Goal: Task Accomplishment & Management: Manage account settings

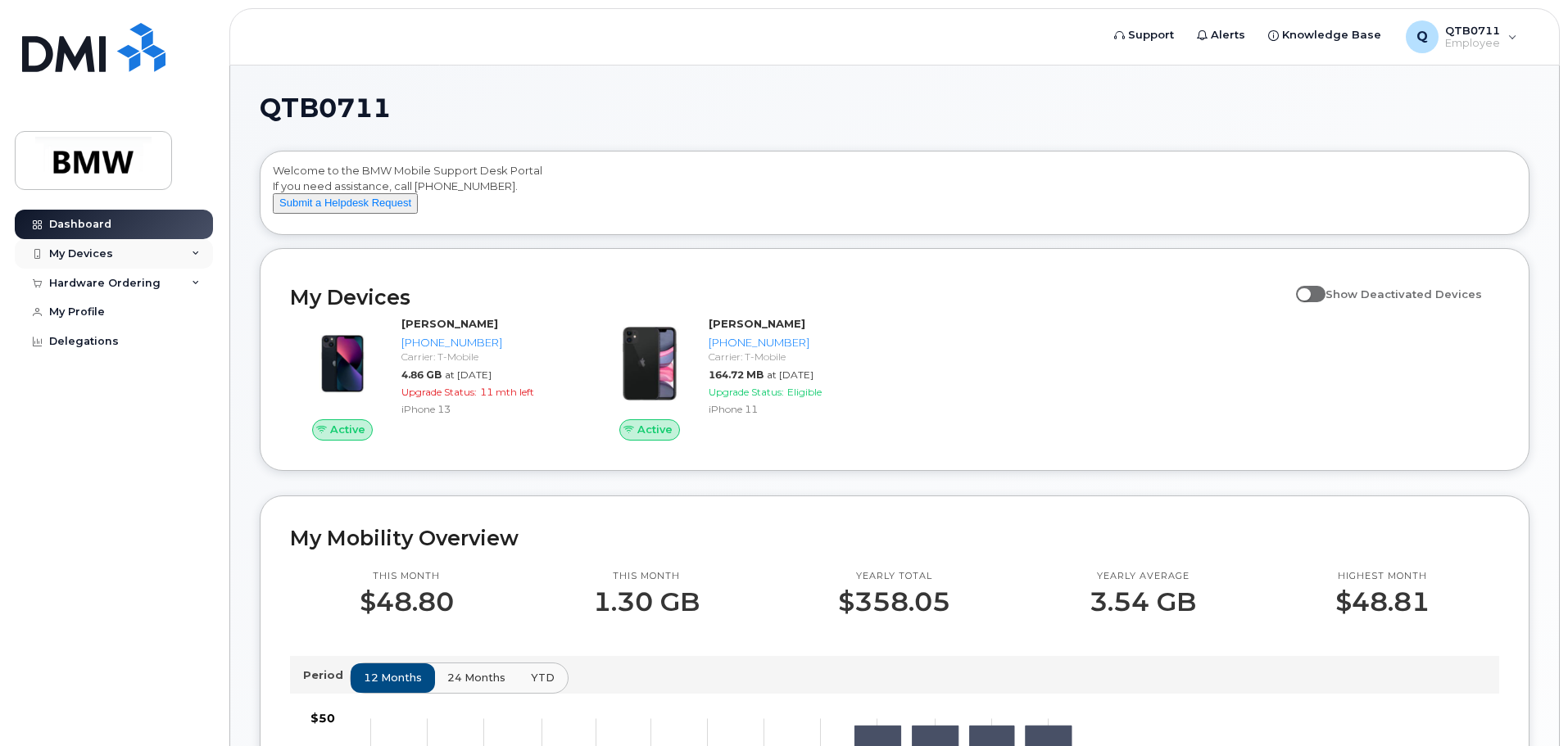
click at [149, 258] on div "My Devices" at bounding box center [114, 253] width 198 height 29
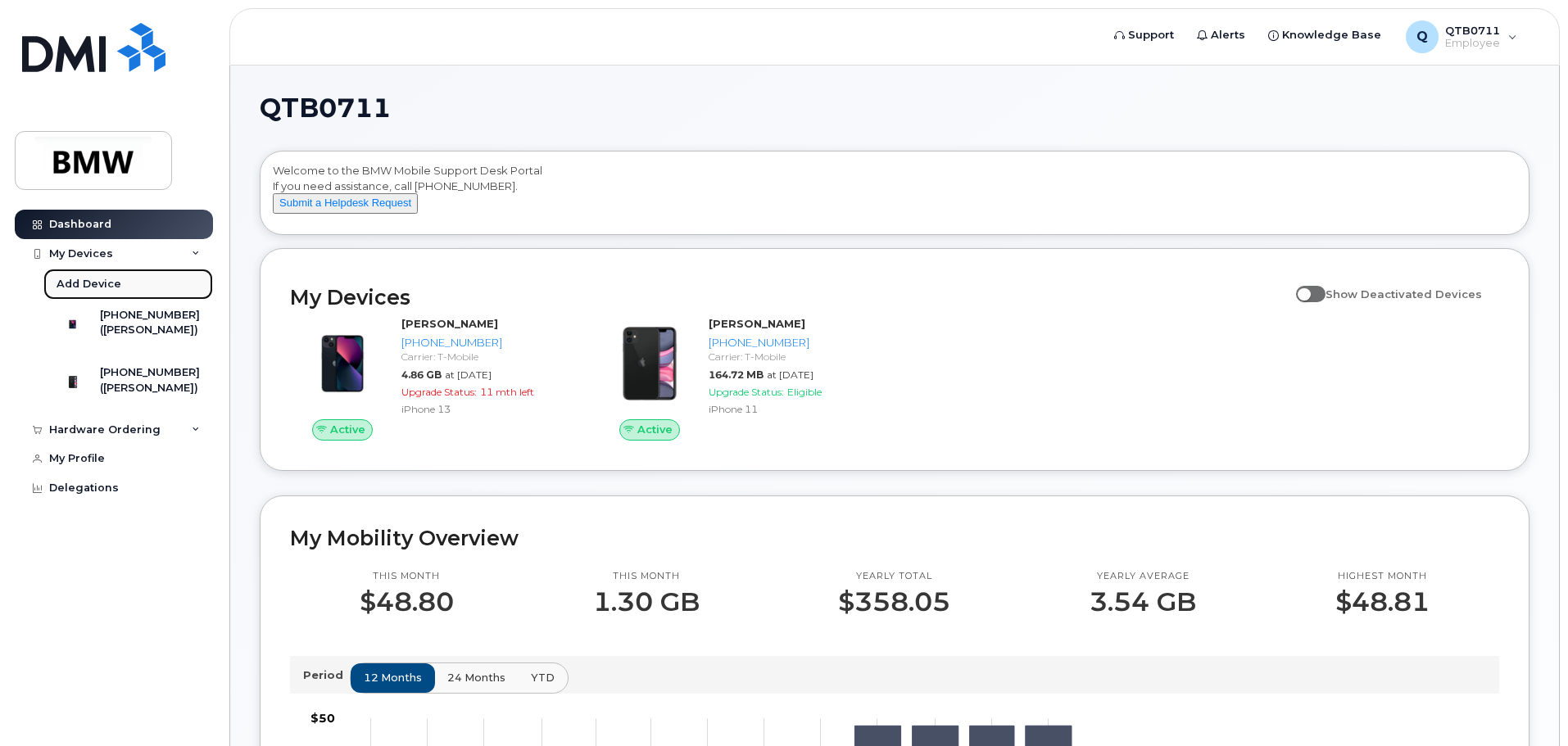
click at [82, 276] on div "Add Device" at bounding box center [88, 283] width 65 height 15
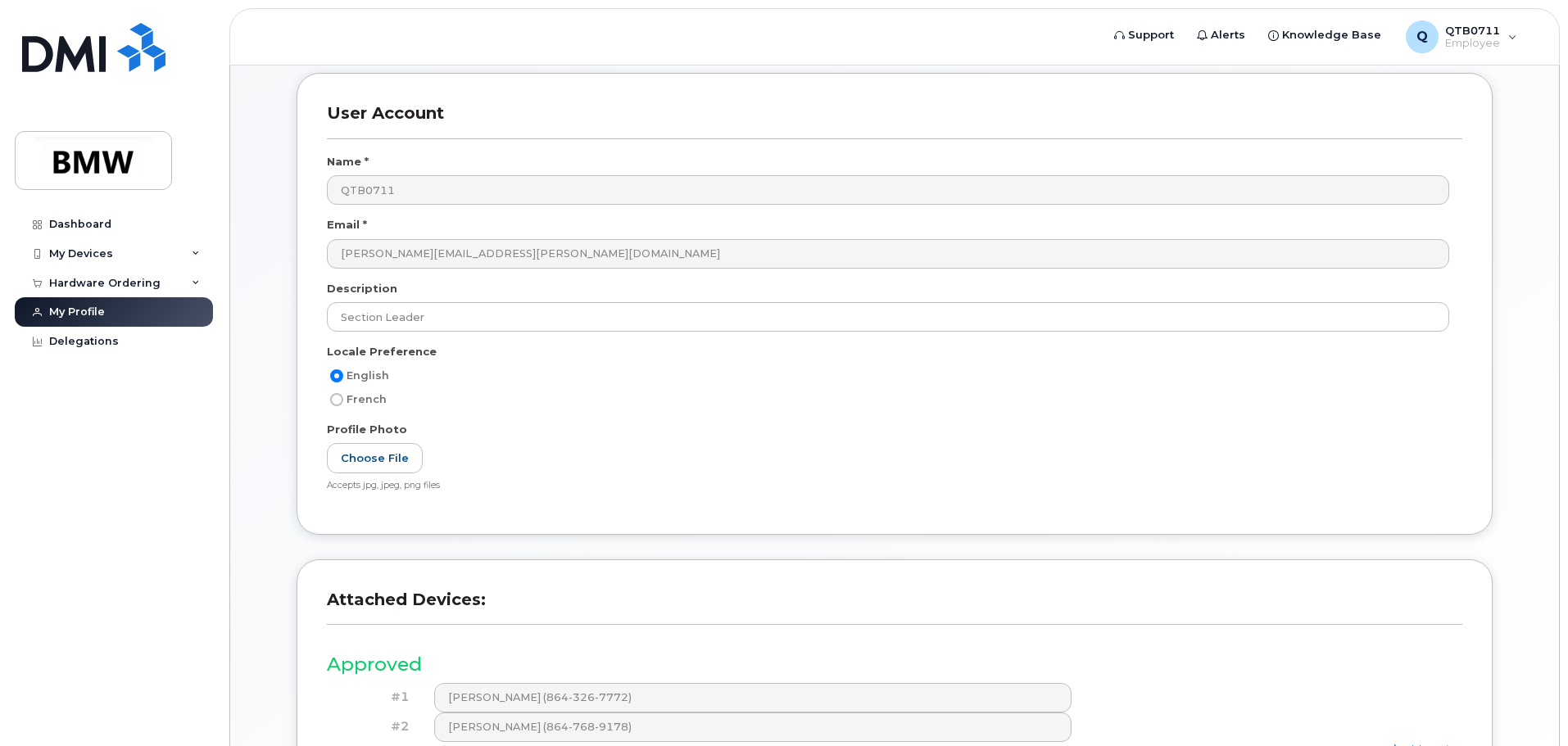
scroll to position [256, 0]
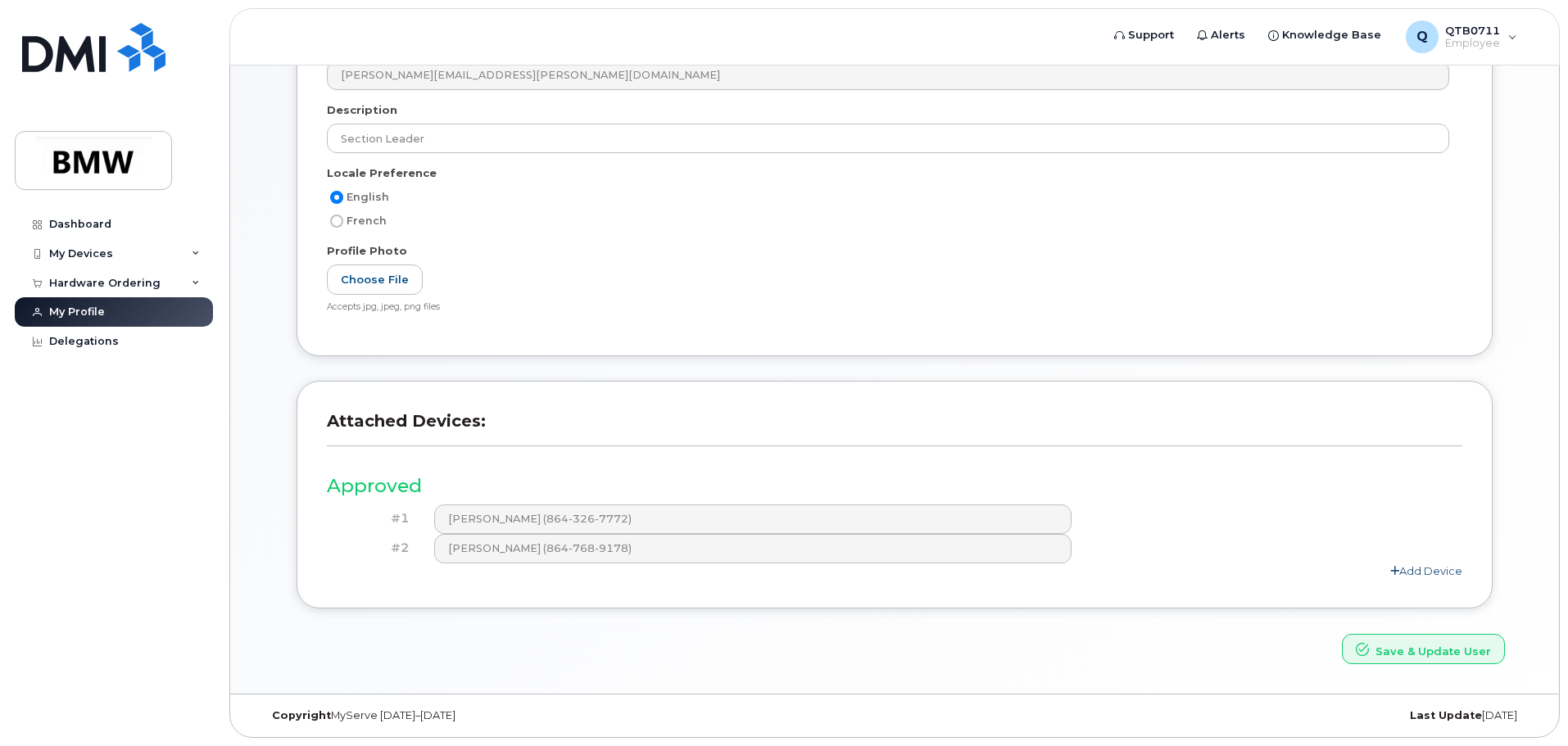
click at [1432, 573] on link "Add Device" at bounding box center [1426, 571] width 72 height 14
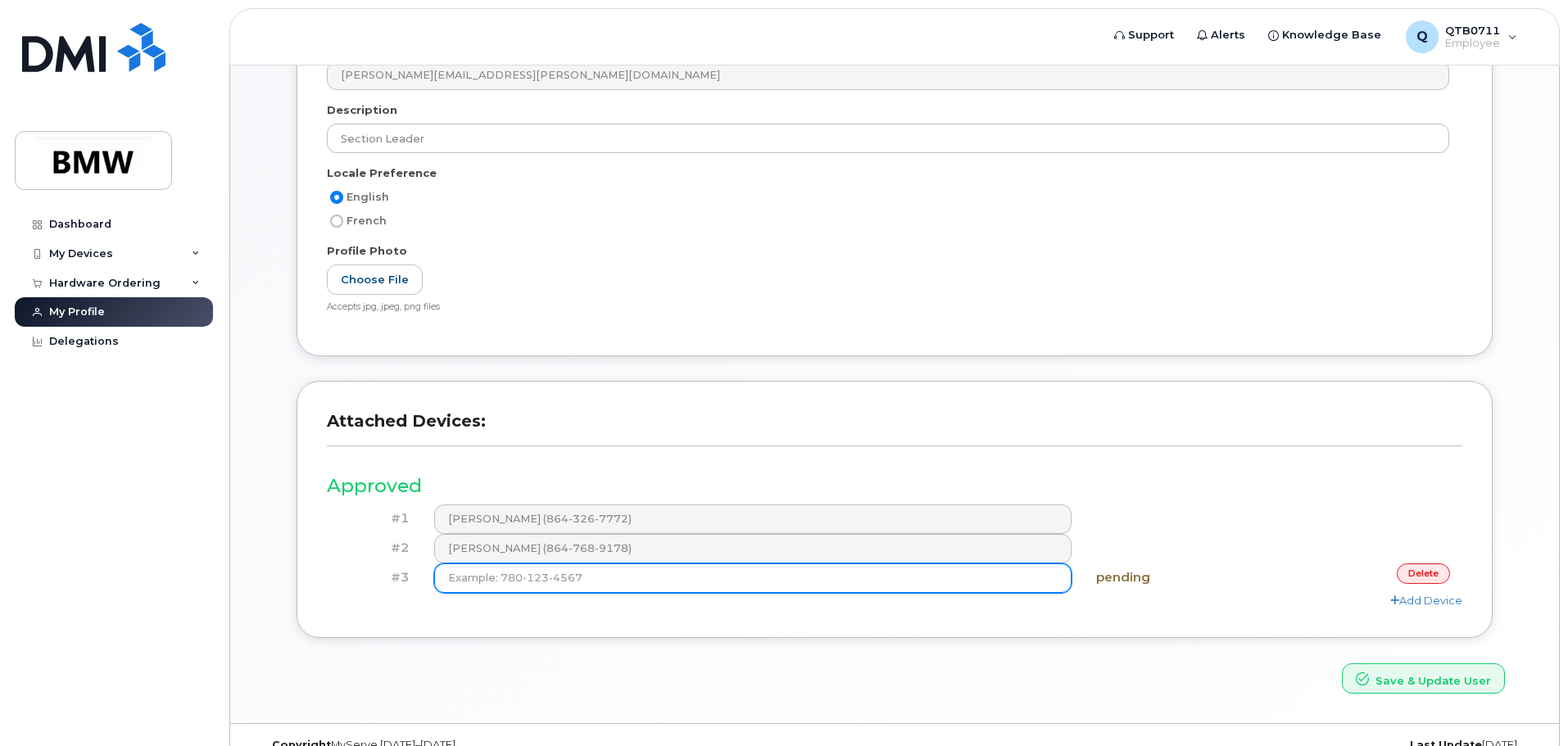
click at [835, 571] on input at bounding box center [753, 578] width 638 height 29
type input "(864) 783-4547"
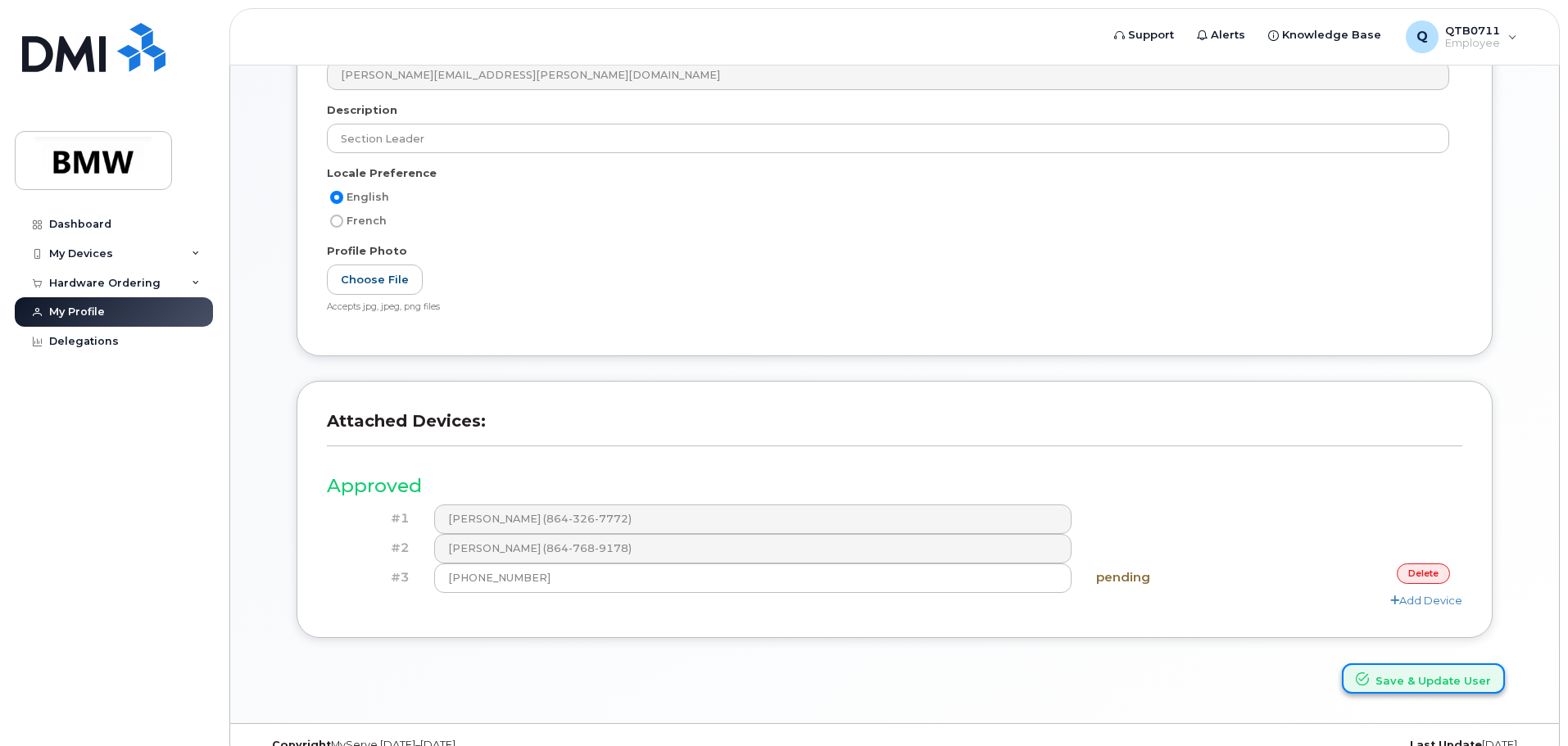
click at [1364, 673] on icon "submit" at bounding box center [1362, 679] width 14 height 14
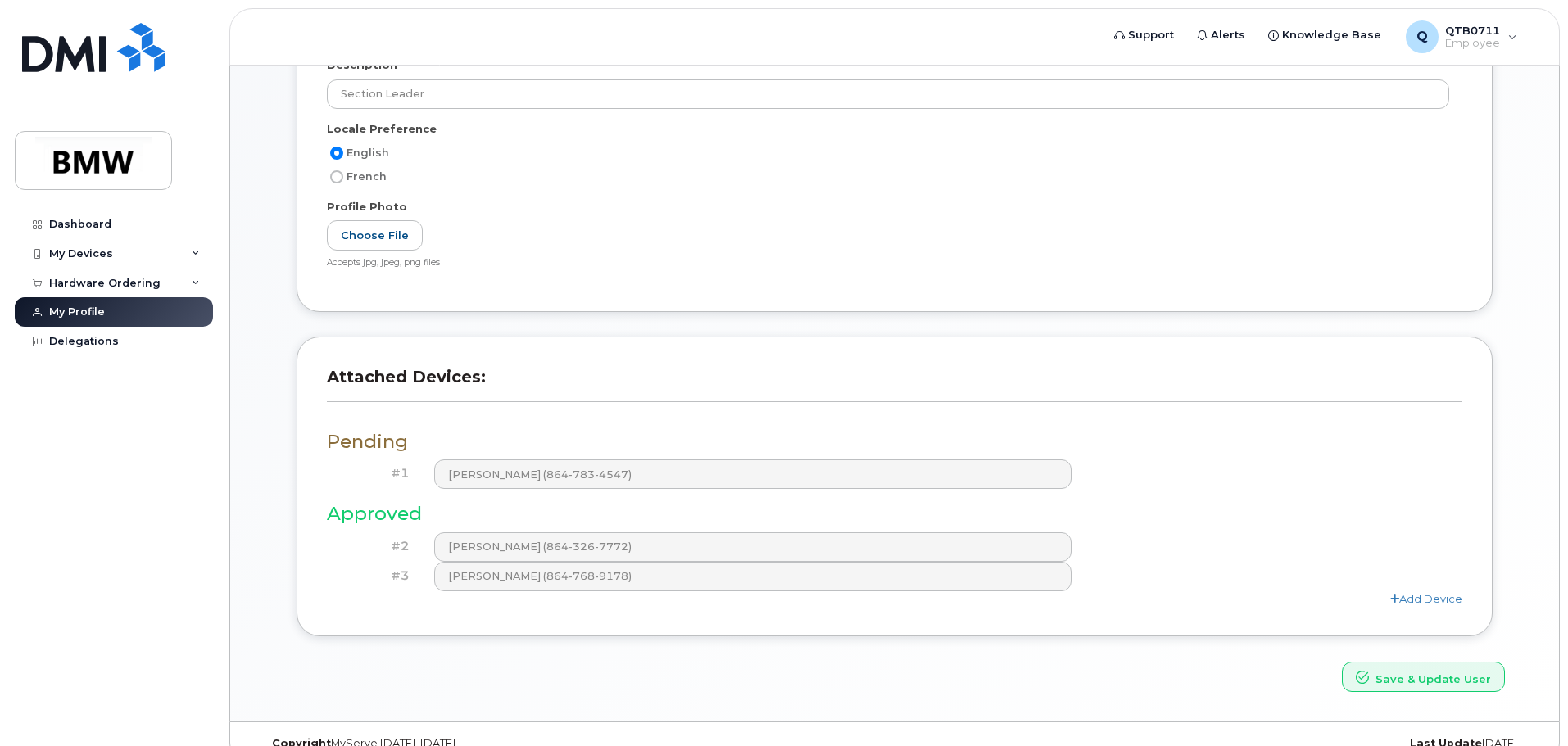
scroll to position [399, 0]
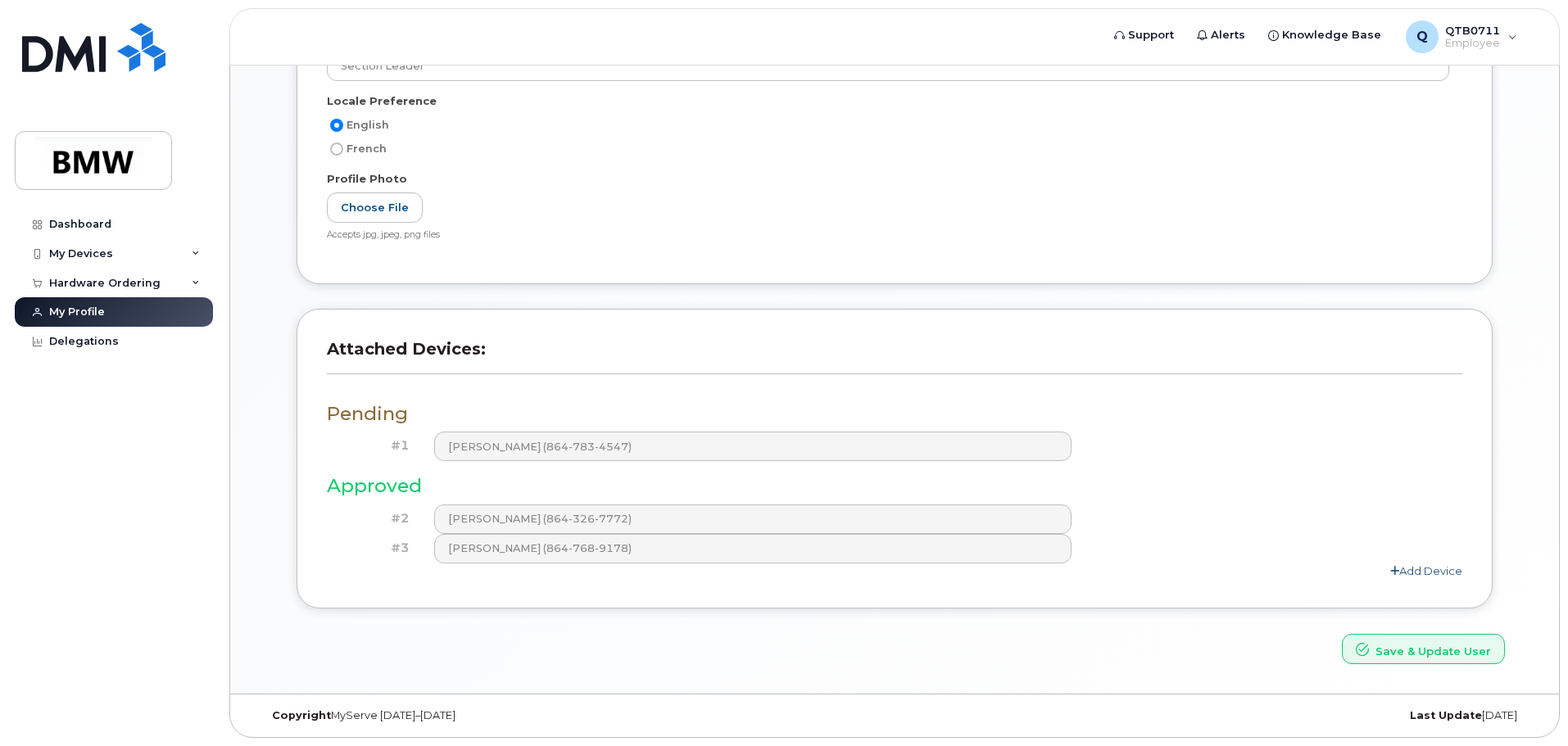
click at [1395, 569] on icon at bounding box center [1394, 570] width 9 height 11
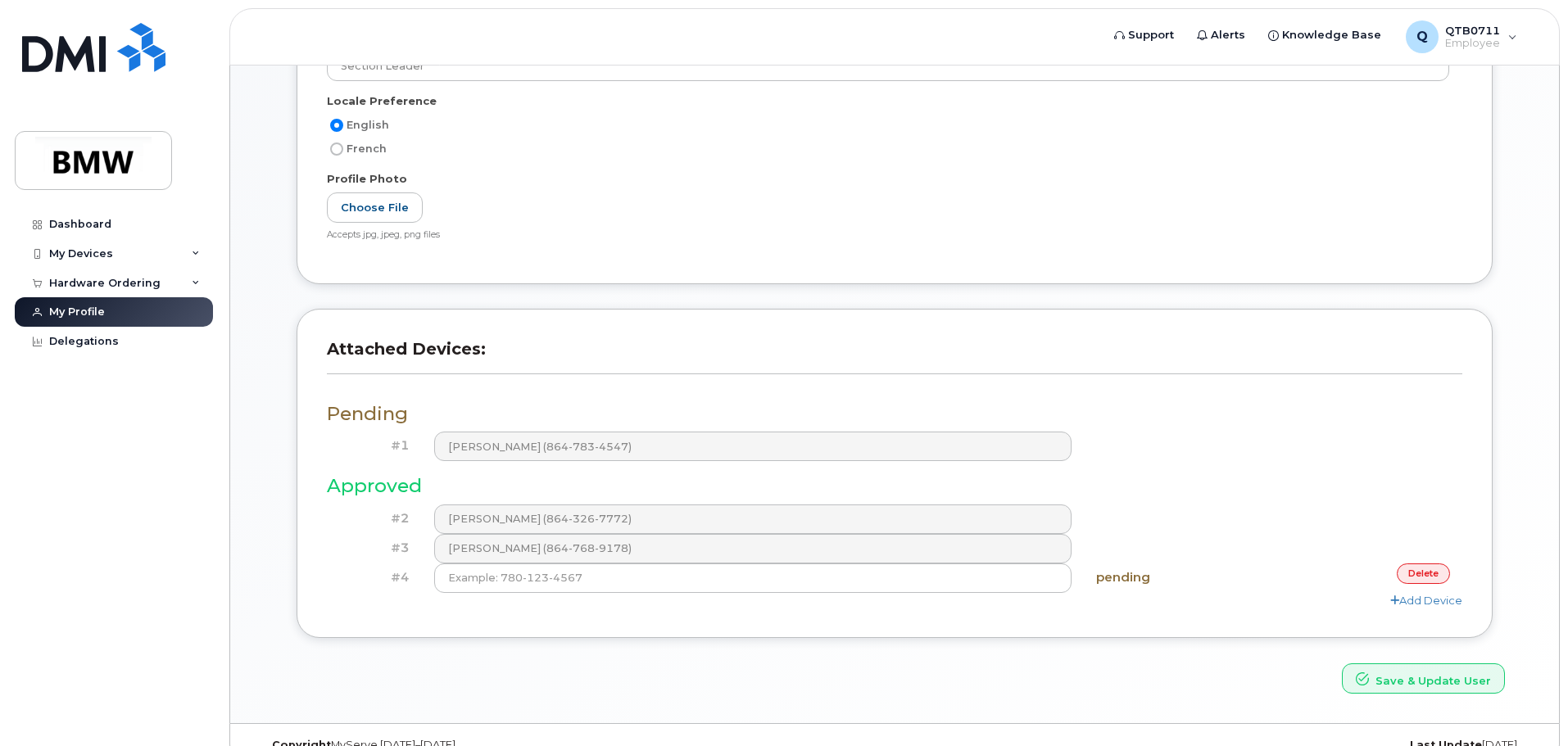
click at [1283, 579] on div "delete" at bounding box center [1367, 573] width 189 height 20
click at [1206, 627] on div "Attached Devices: Pending #1 Jensen Stewart (864-783-4547) Approved #2 Ryan Owe…" at bounding box center [895, 473] width 1195 height 330
click at [1149, 643] on div "Attached Devices: Pending #1 Jensen Stewart (864-783-4547) Approved #2 Ryan Owe…" at bounding box center [895, 486] width 1221 height 355
click at [145, 243] on div "My Devices" at bounding box center [114, 253] width 198 height 29
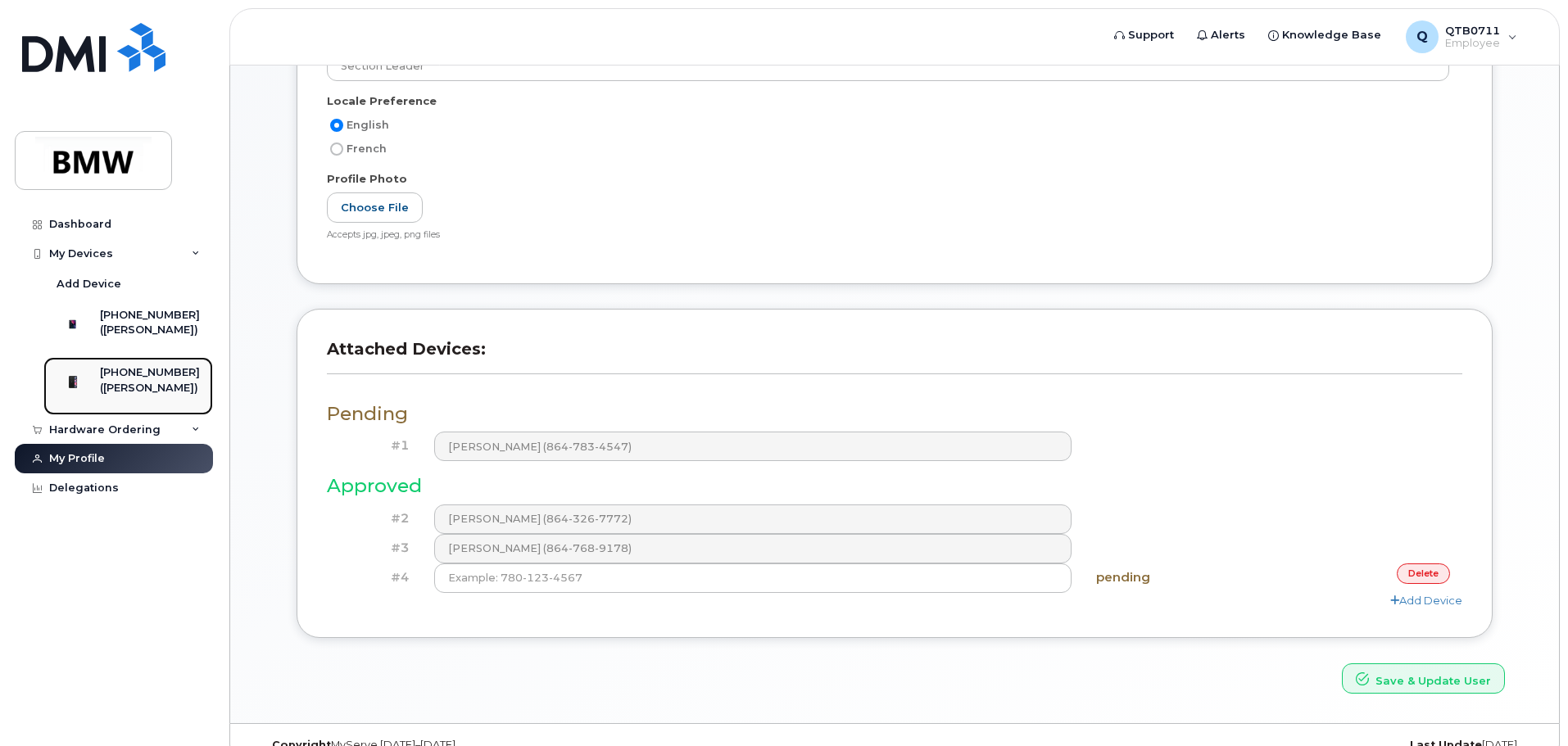
drag, startPoint x: 97, startPoint y: 384, endPoint x: 141, endPoint y: 392, distance: 44.7
click at [94, 384] on div at bounding box center [73, 381] width 43 height 33
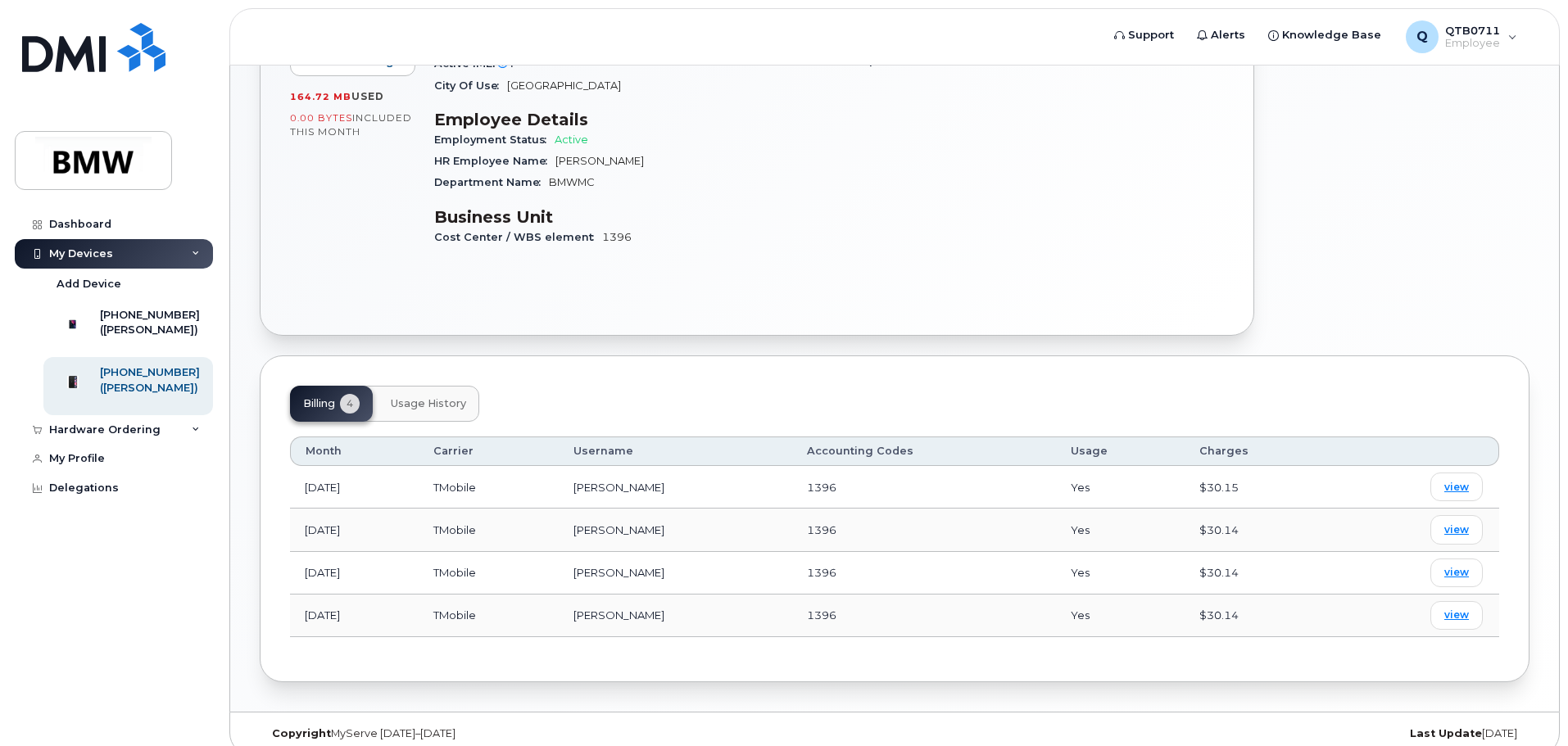
scroll to position [314, 0]
click at [1467, 476] on span "view" at bounding box center [1455, 483] width 24 height 15
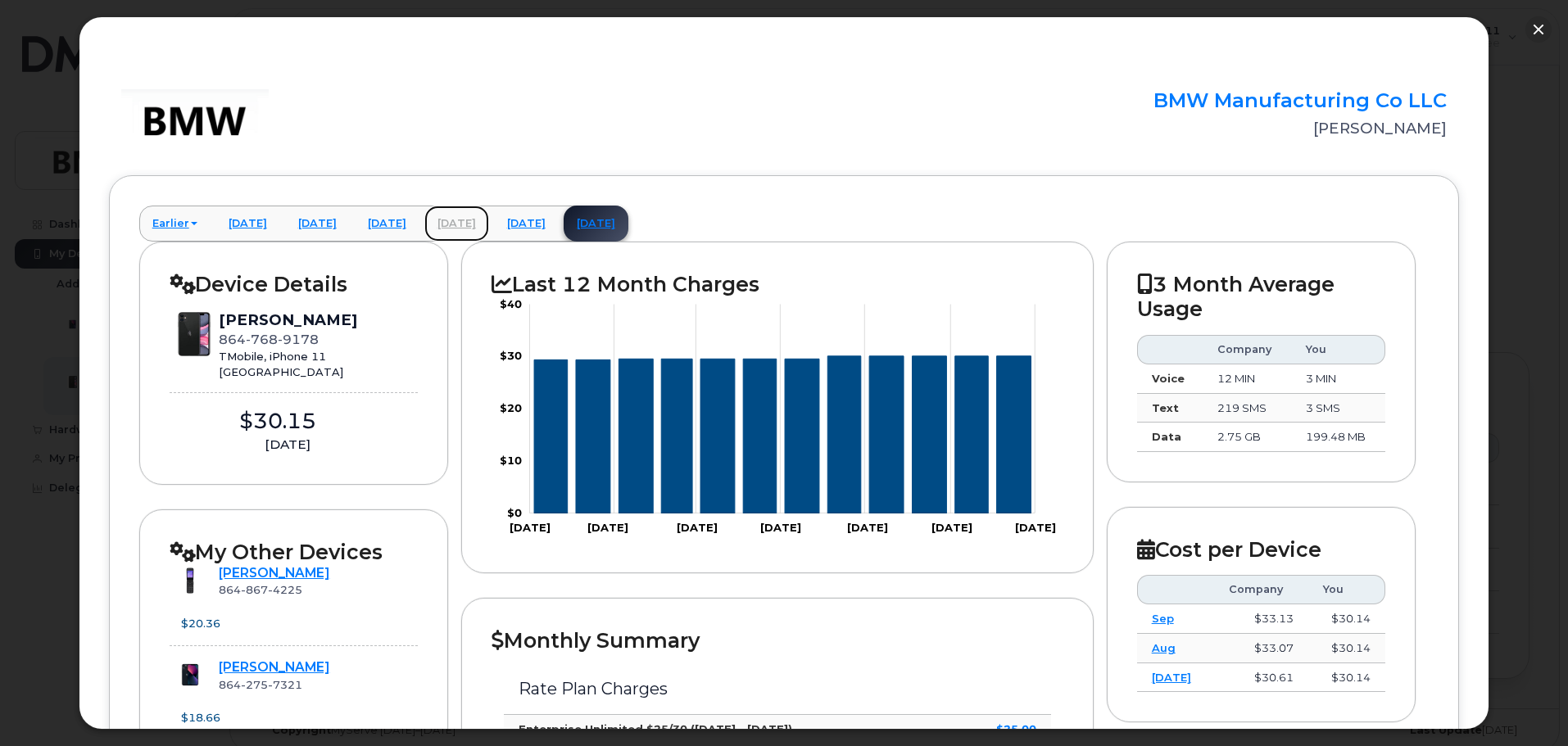
click at [489, 219] on link "[DATE]" at bounding box center [456, 223] width 65 height 36
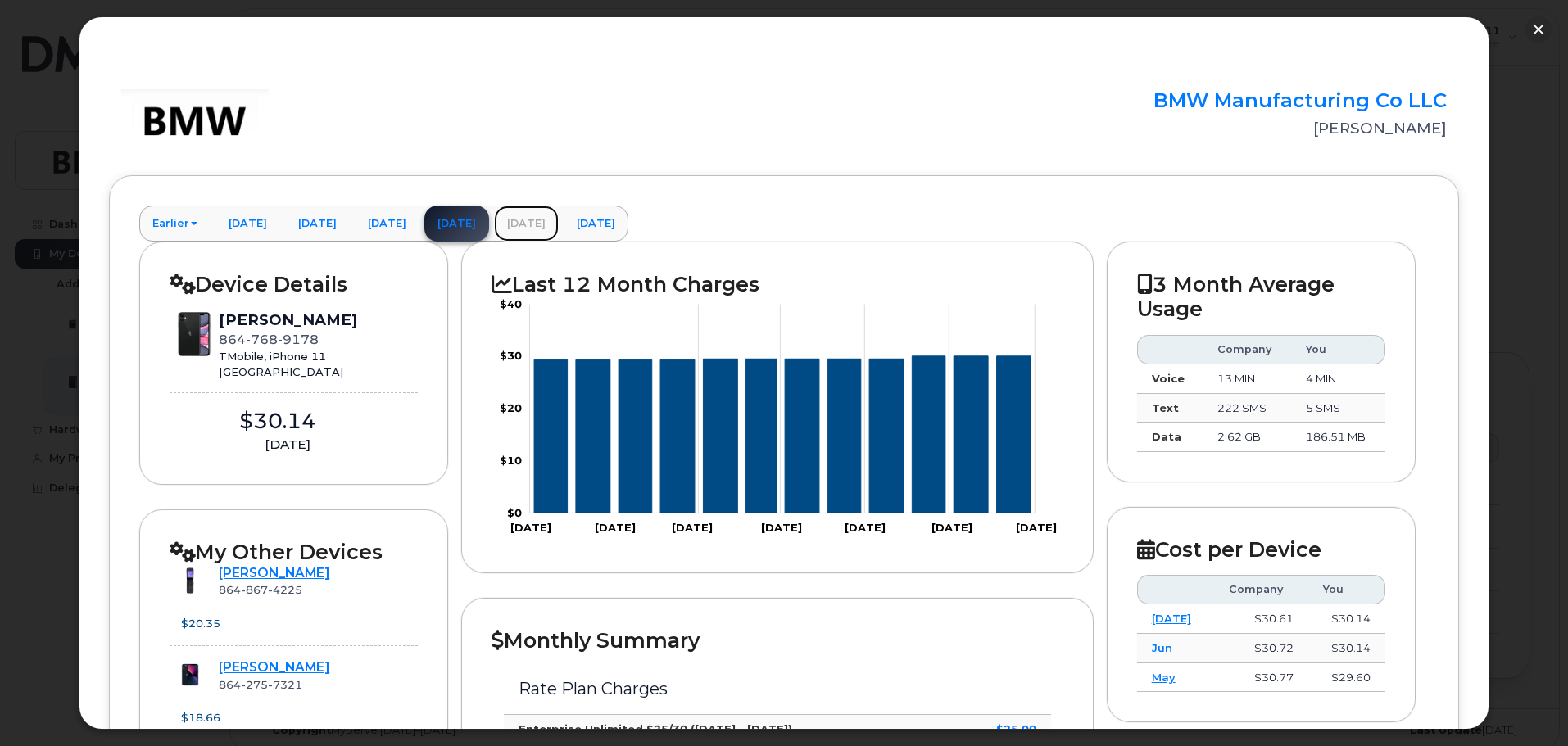
click at [559, 216] on link "September 2025" at bounding box center [526, 223] width 65 height 36
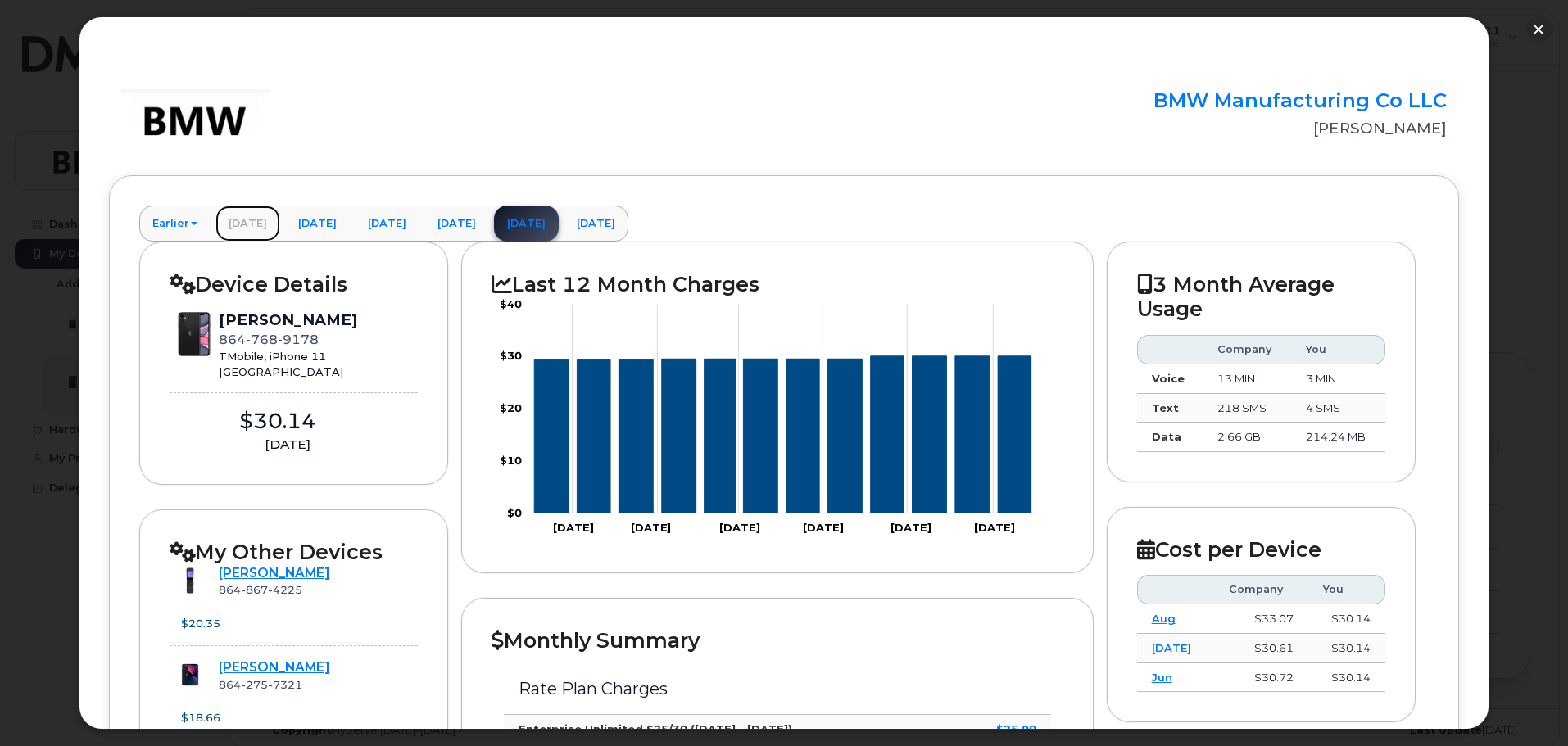
click at [234, 213] on link "May 2025" at bounding box center [247, 223] width 65 height 36
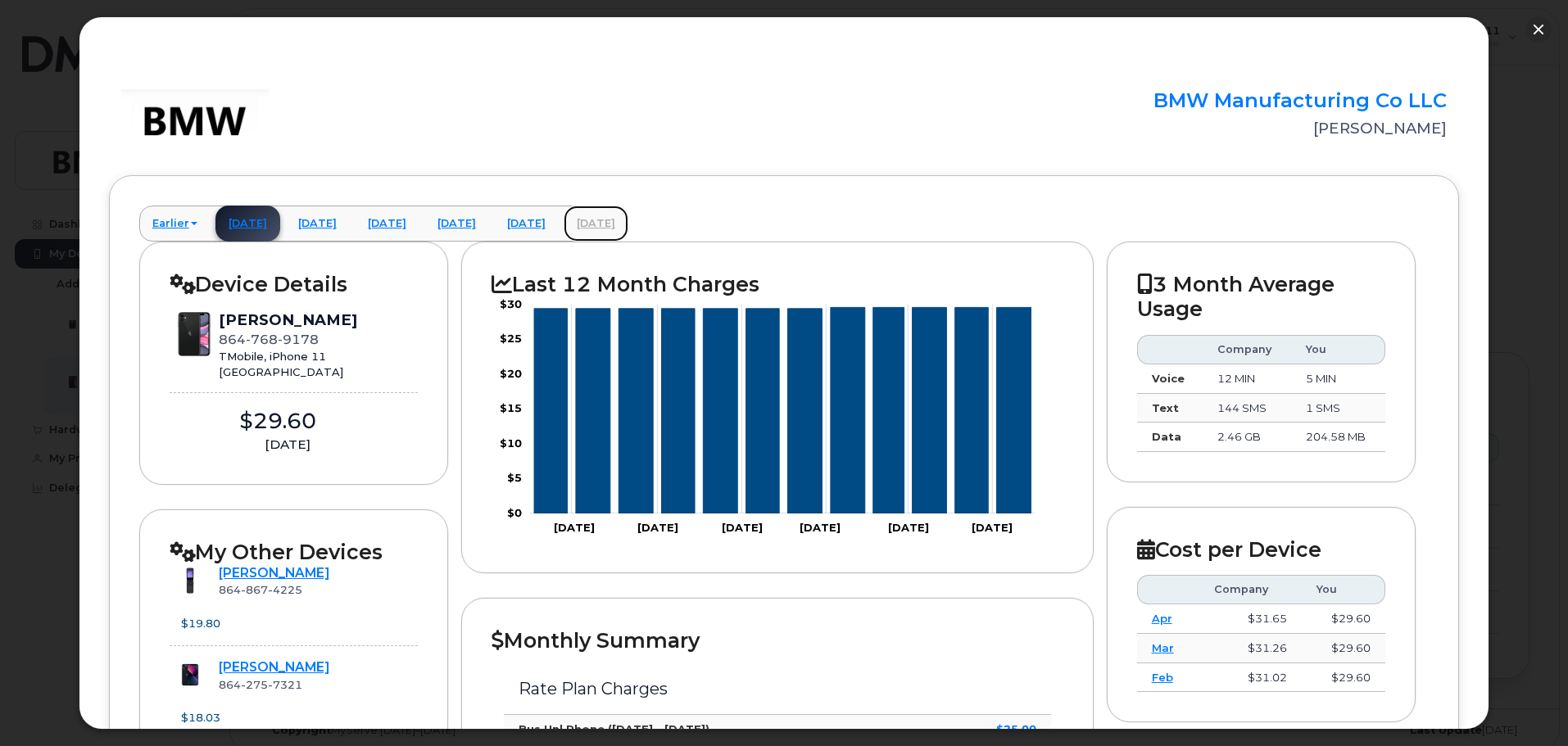
click at [628, 215] on link "October 2025" at bounding box center [596, 223] width 65 height 36
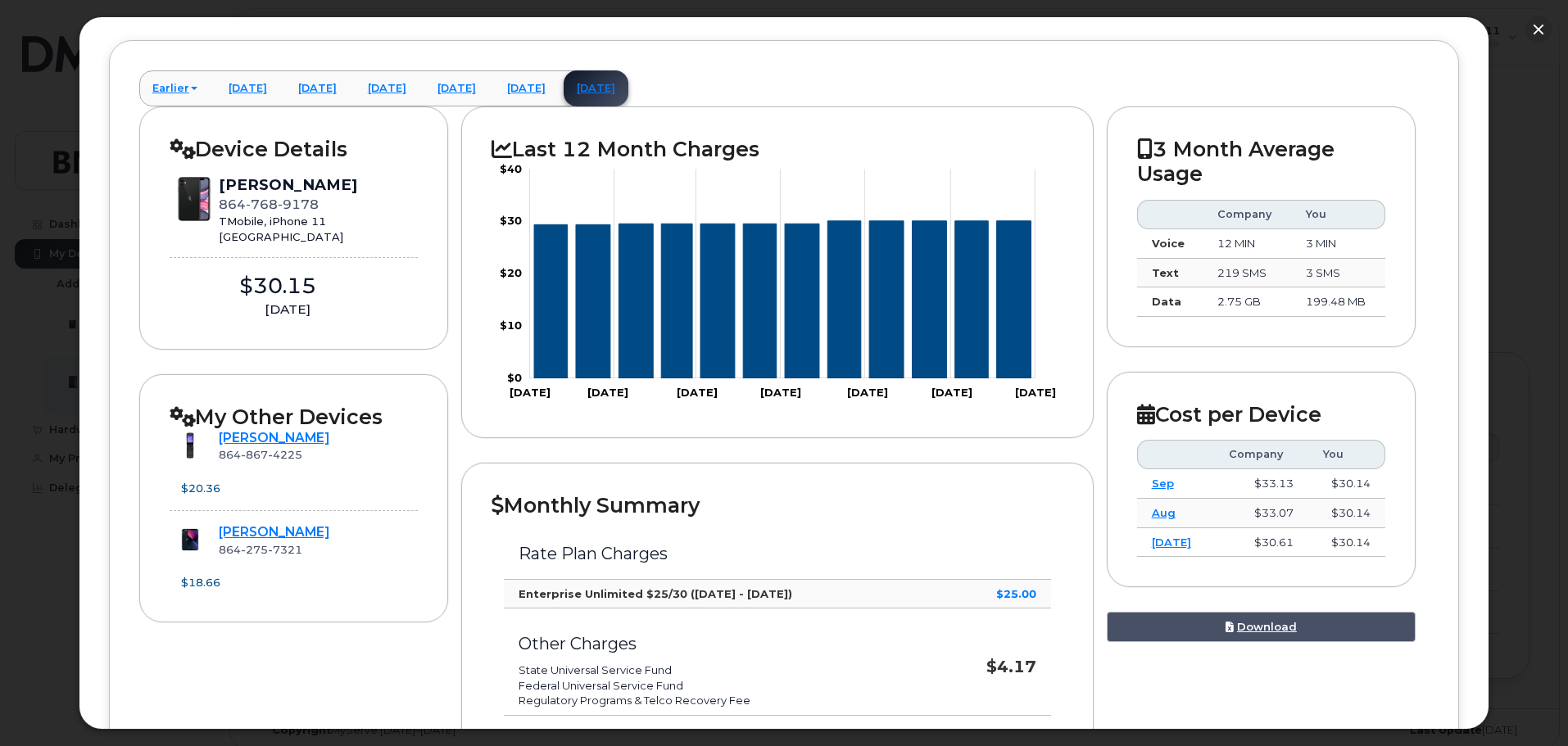
scroll to position [164, 0]
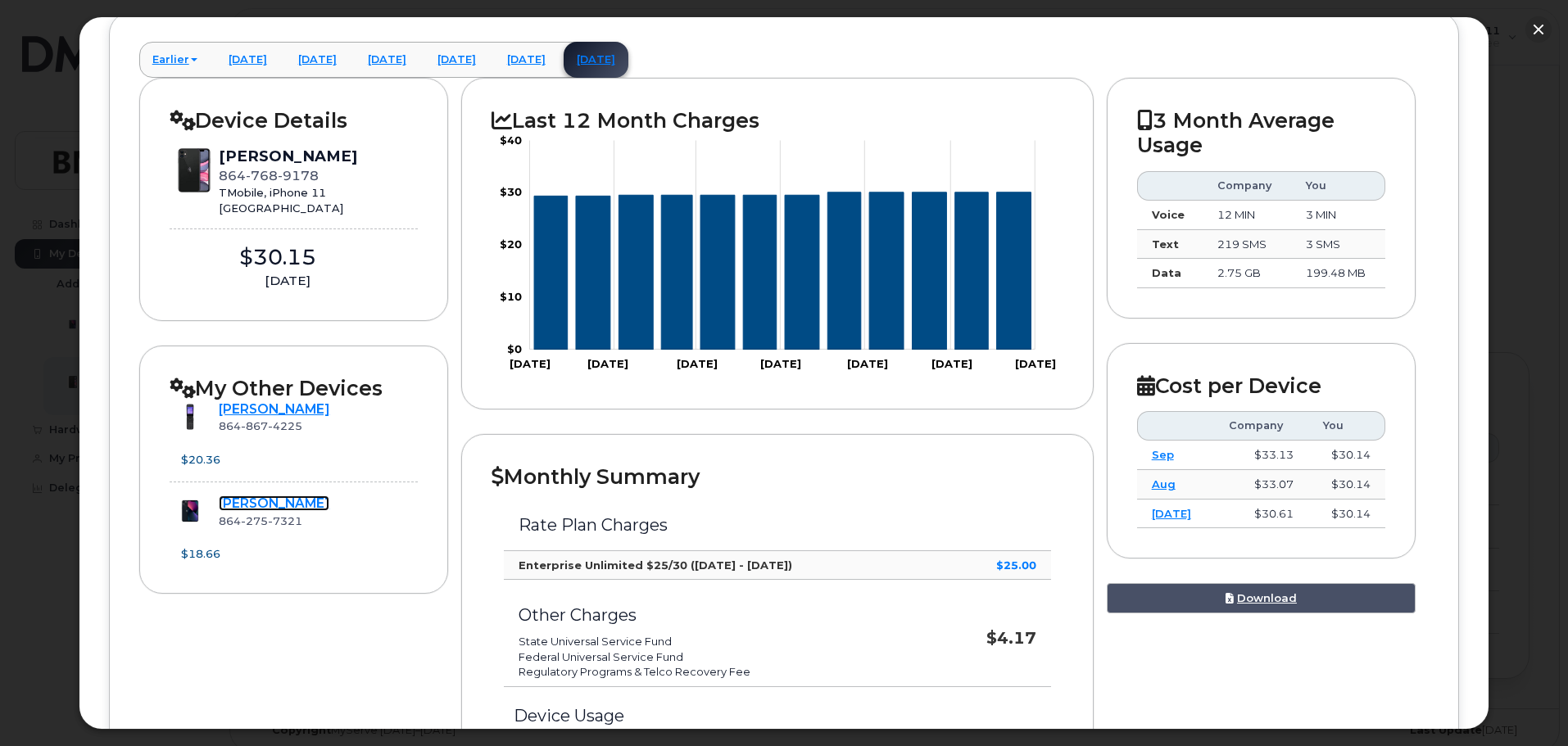
click at [267, 499] on link "Christina Richey" at bounding box center [274, 503] width 111 height 16
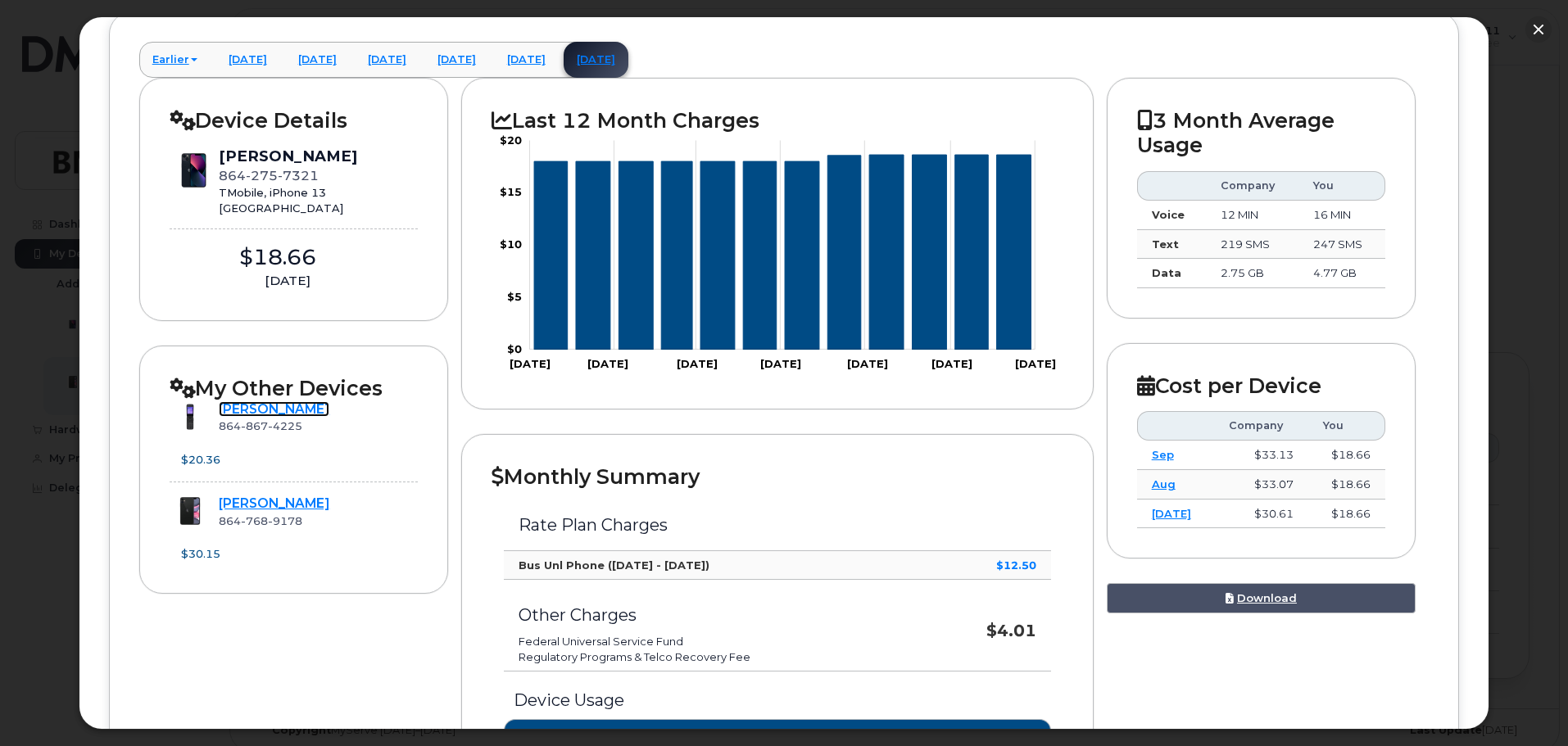
click at [316, 406] on link "Christina Richey" at bounding box center [274, 409] width 111 height 16
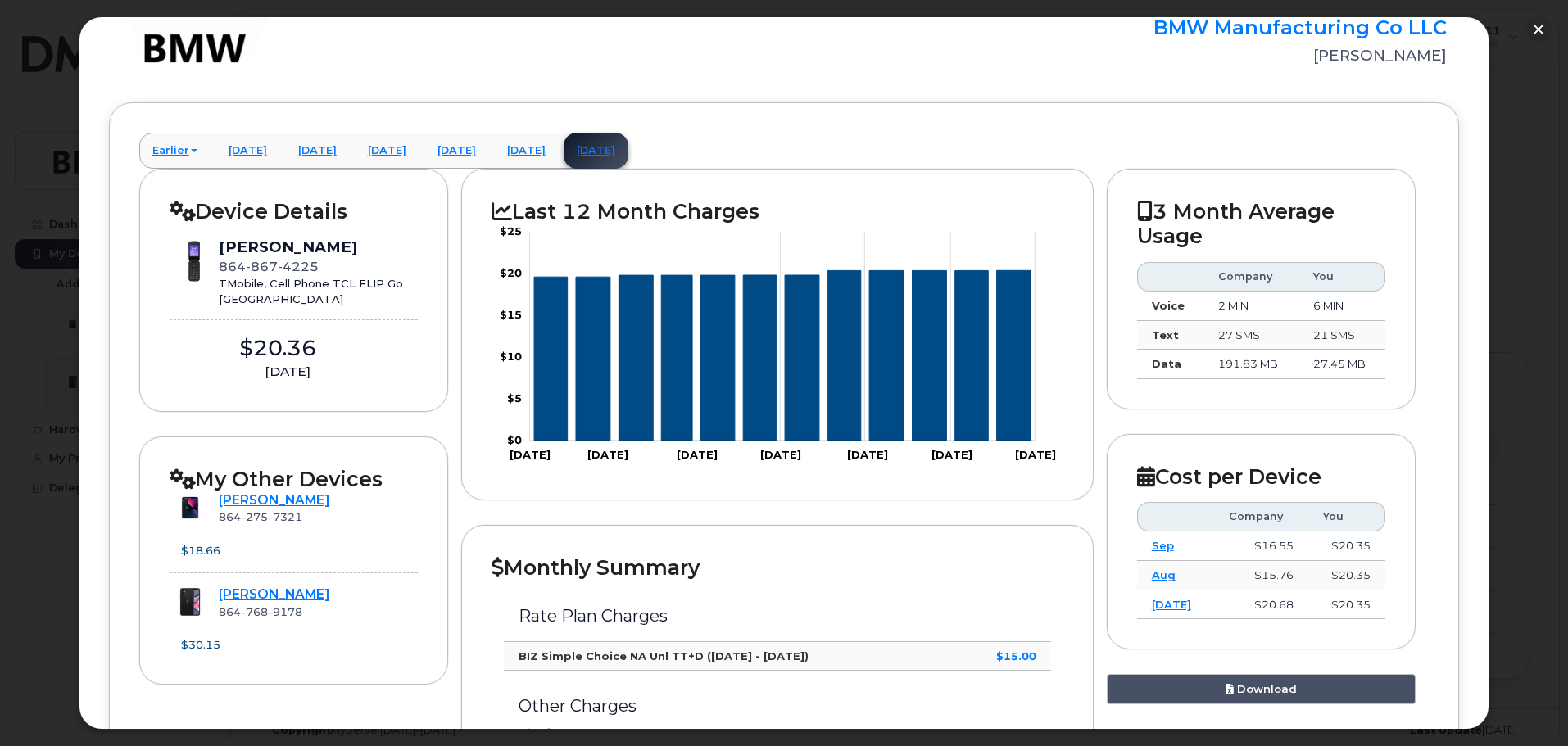
scroll to position [0, 0]
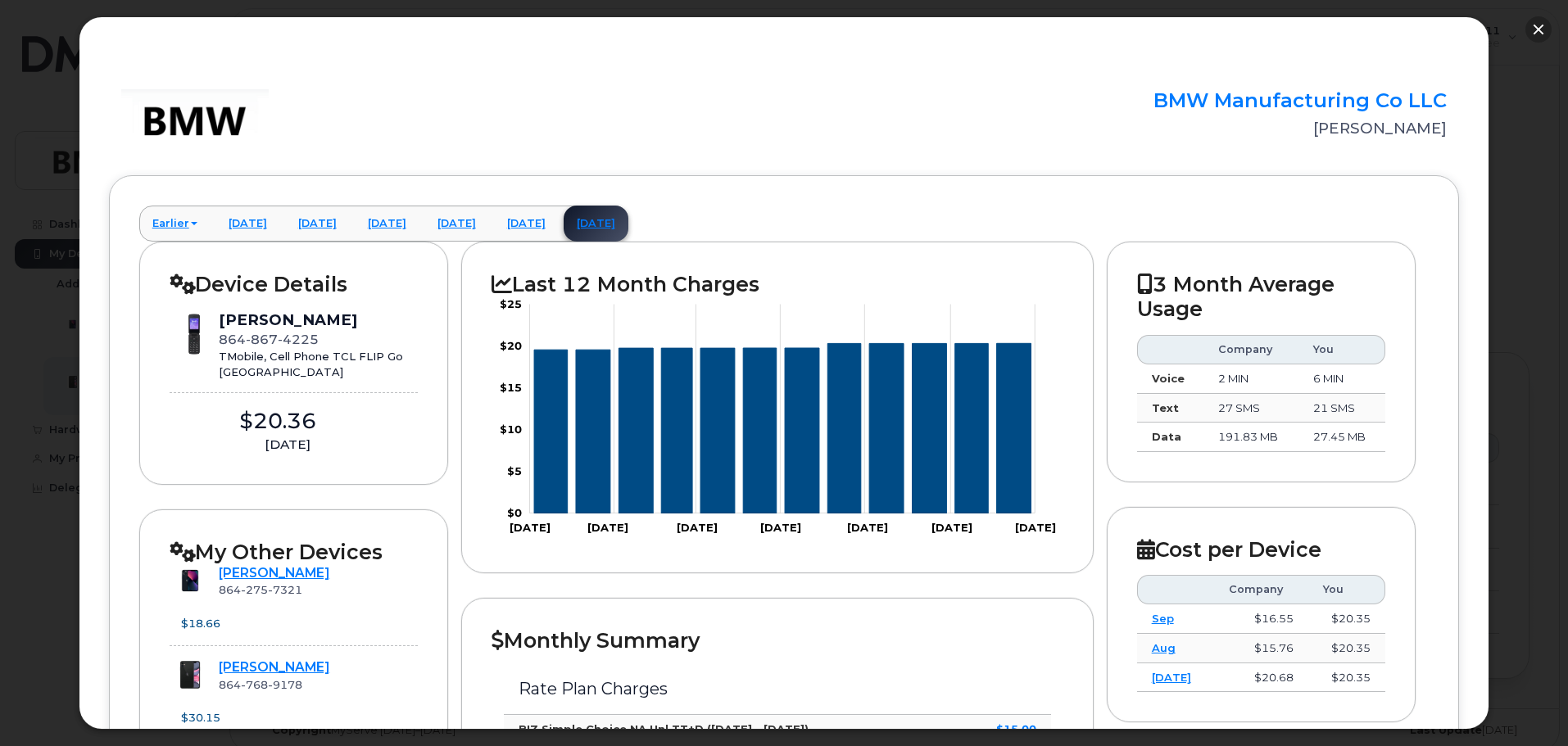
click at [1543, 33] on button "button" at bounding box center [1538, 29] width 26 height 26
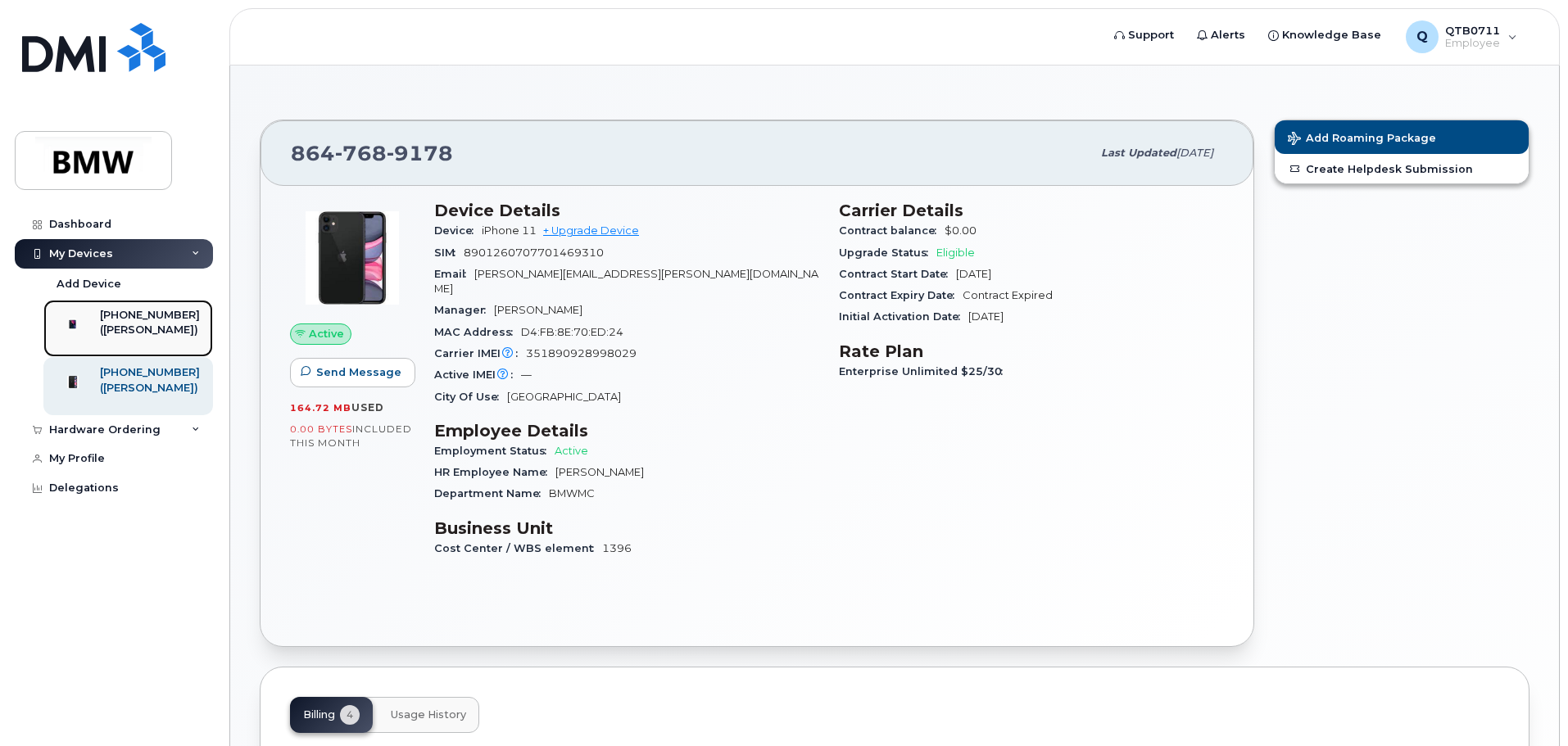
click at [157, 312] on div "[PHONE_NUMBER]" at bounding box center [149, 314] width 100 height 15
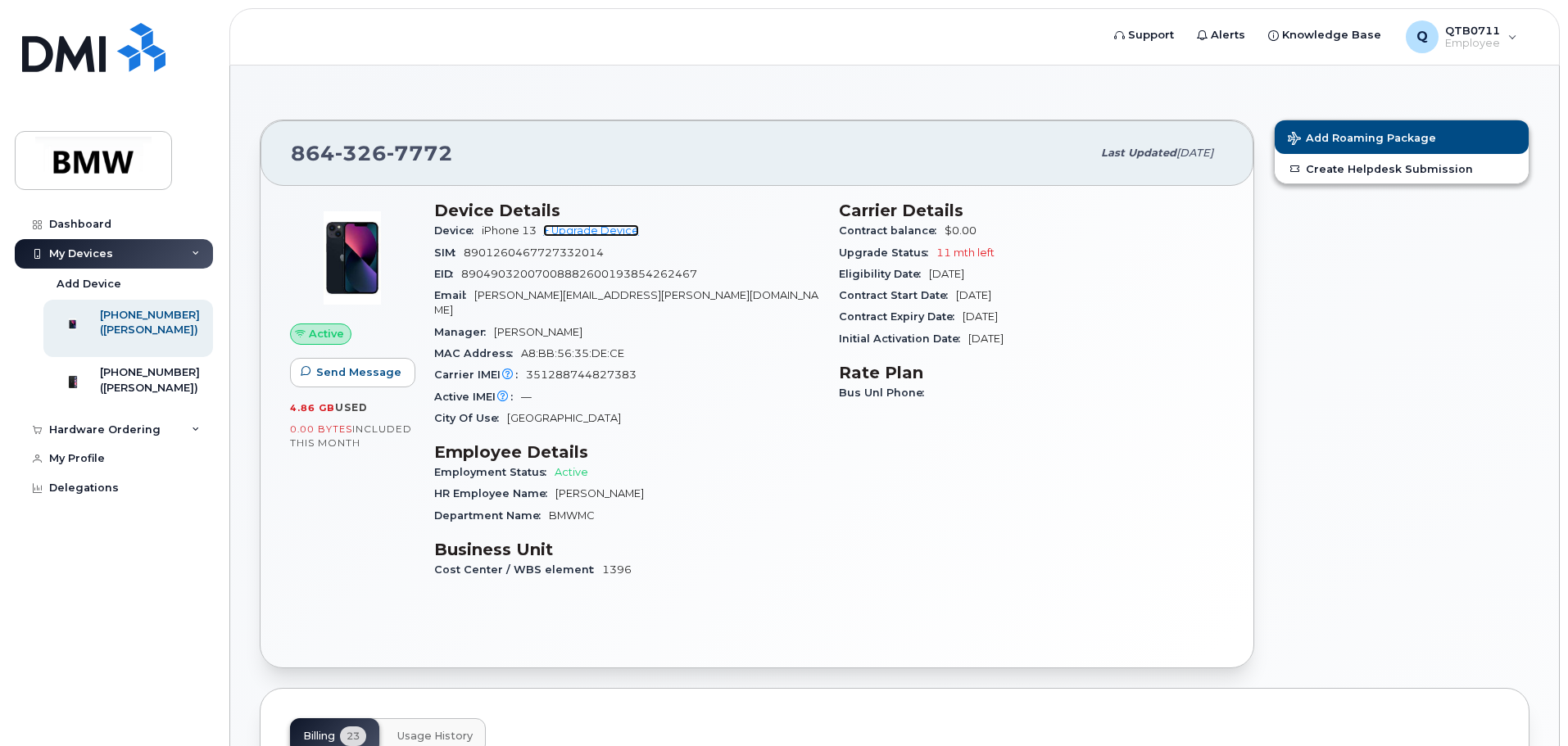
click at [629, 228] on link "+ Upgrade Device" at bounding box center [591, 230] width 96 height 13
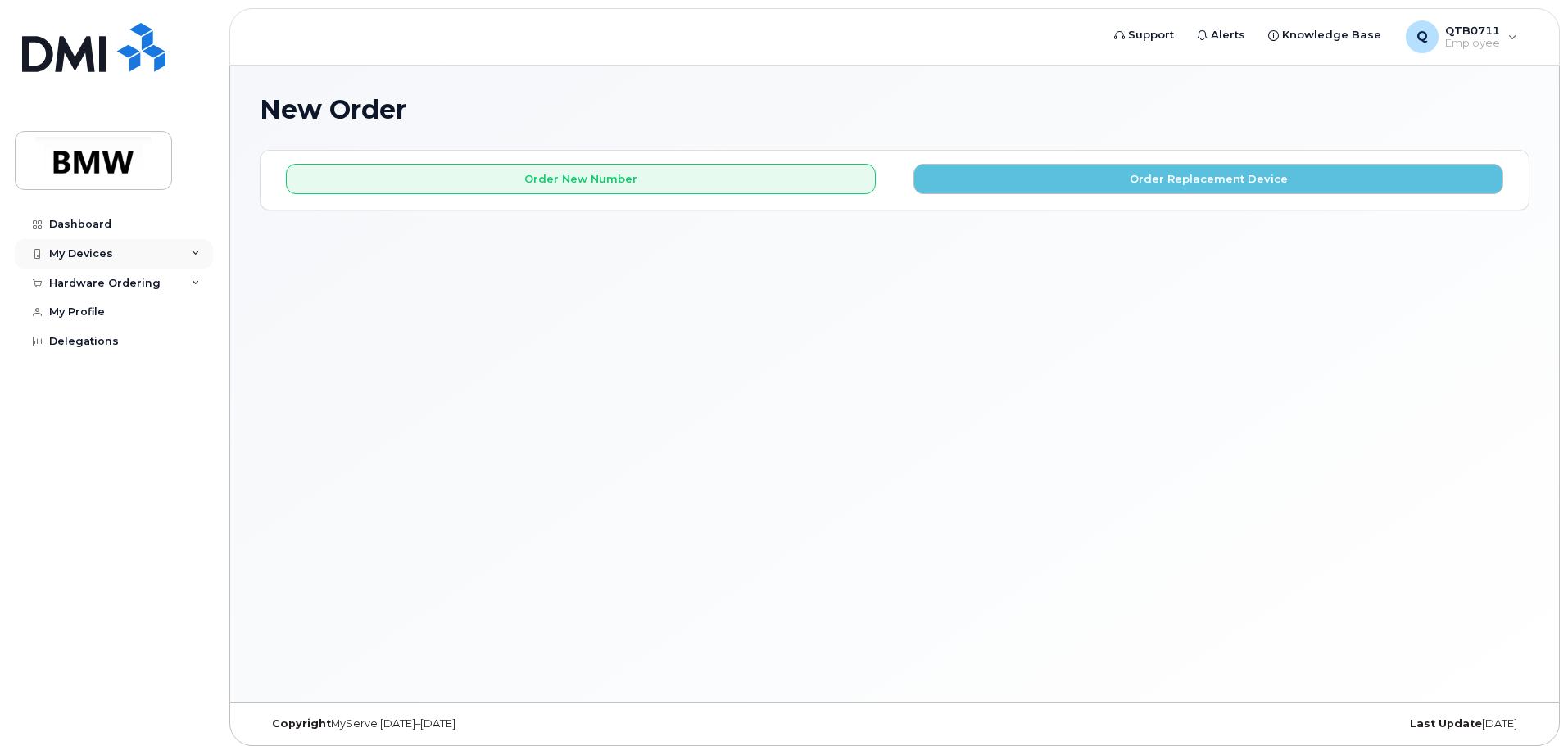
click at [131, 249] on div "My Devices" at bounding box center [114, 253] width 198 height 29
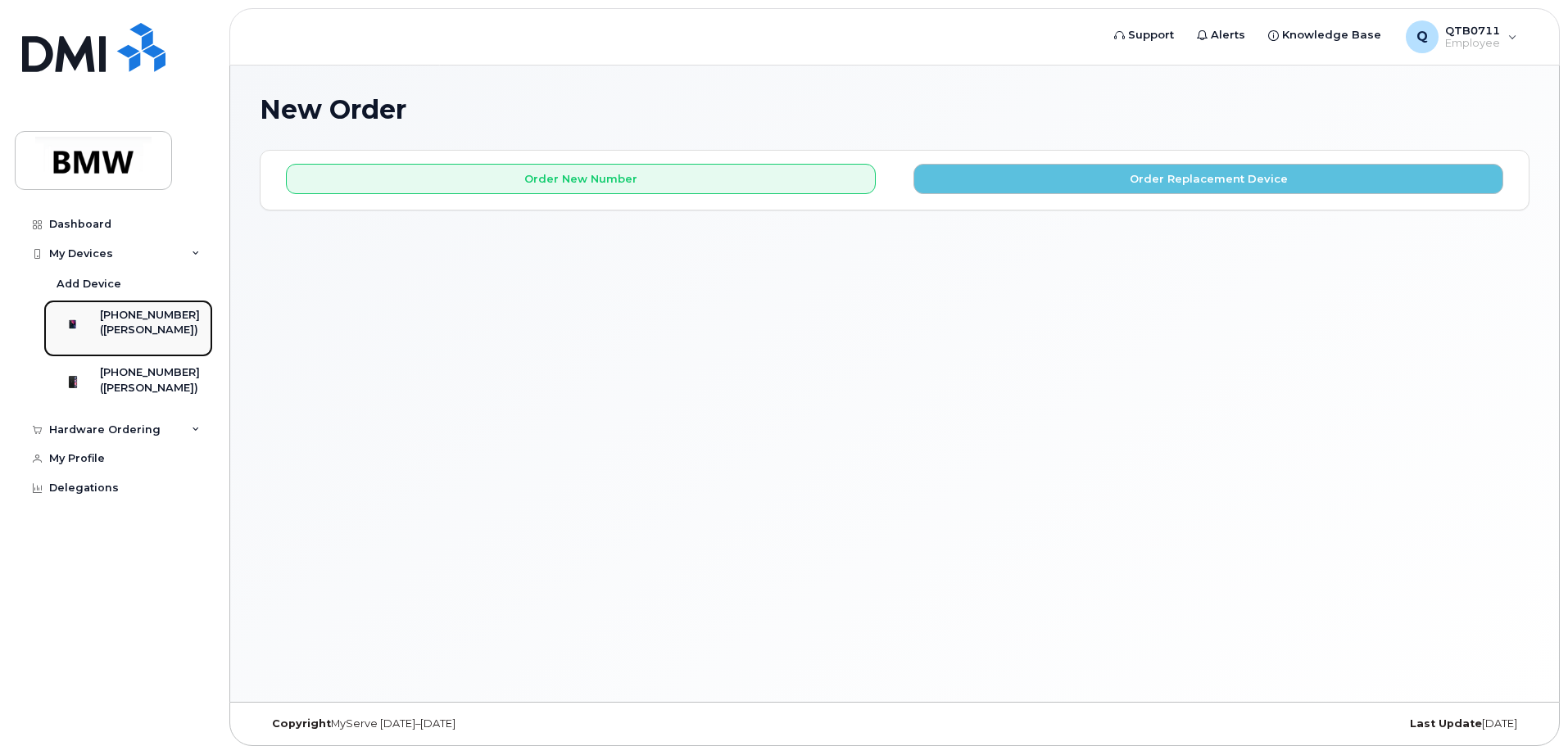
click at [124, 305] on link "864-326-7772 (Ryan Owens)" at bounding box center [128, 328] width 170 height 57
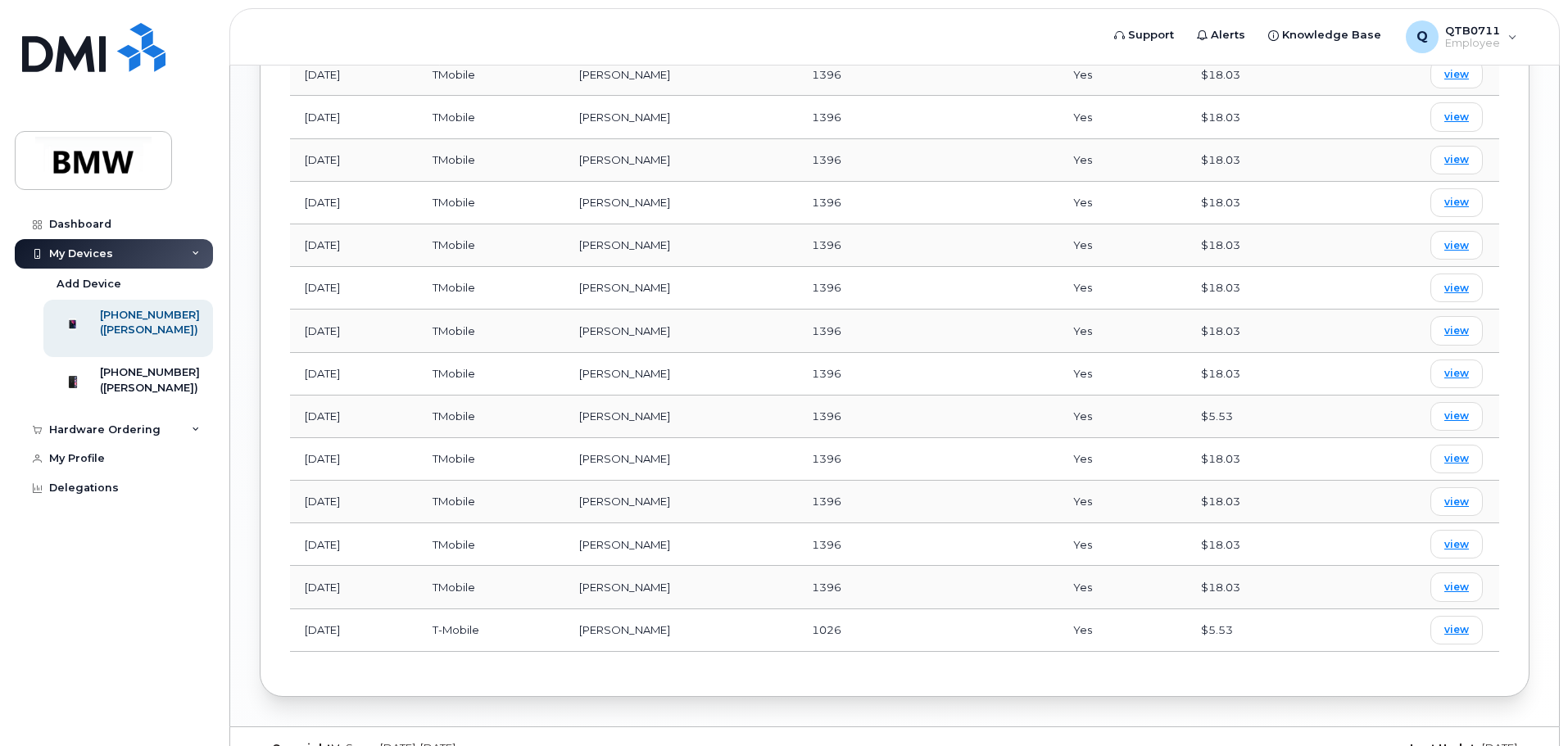
scroll to position [1149, 0]
